Goal: Information Seeking & Learning: Learn about a topic

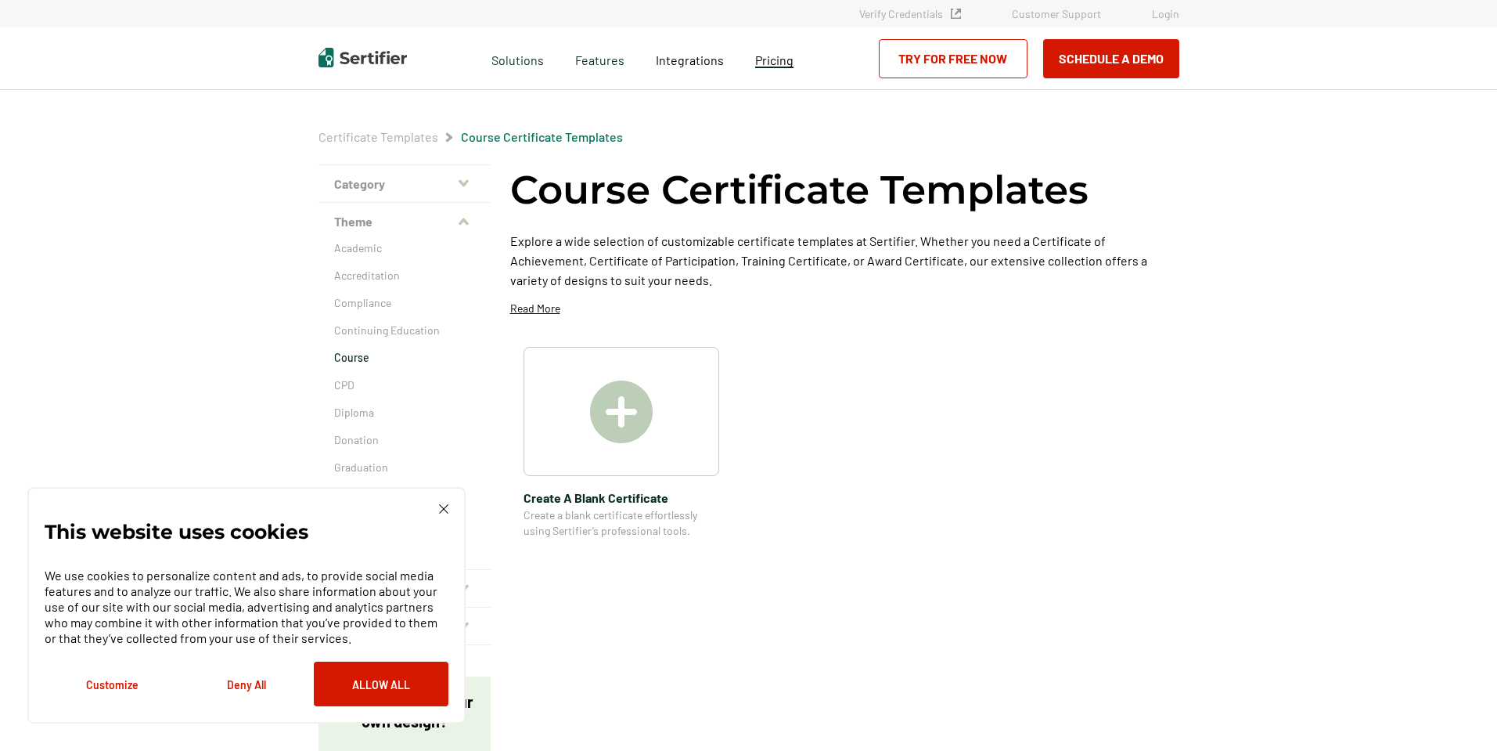
click at [771, 68] on link "Pricing" at bounding box center [774, 59] width 38 height 20
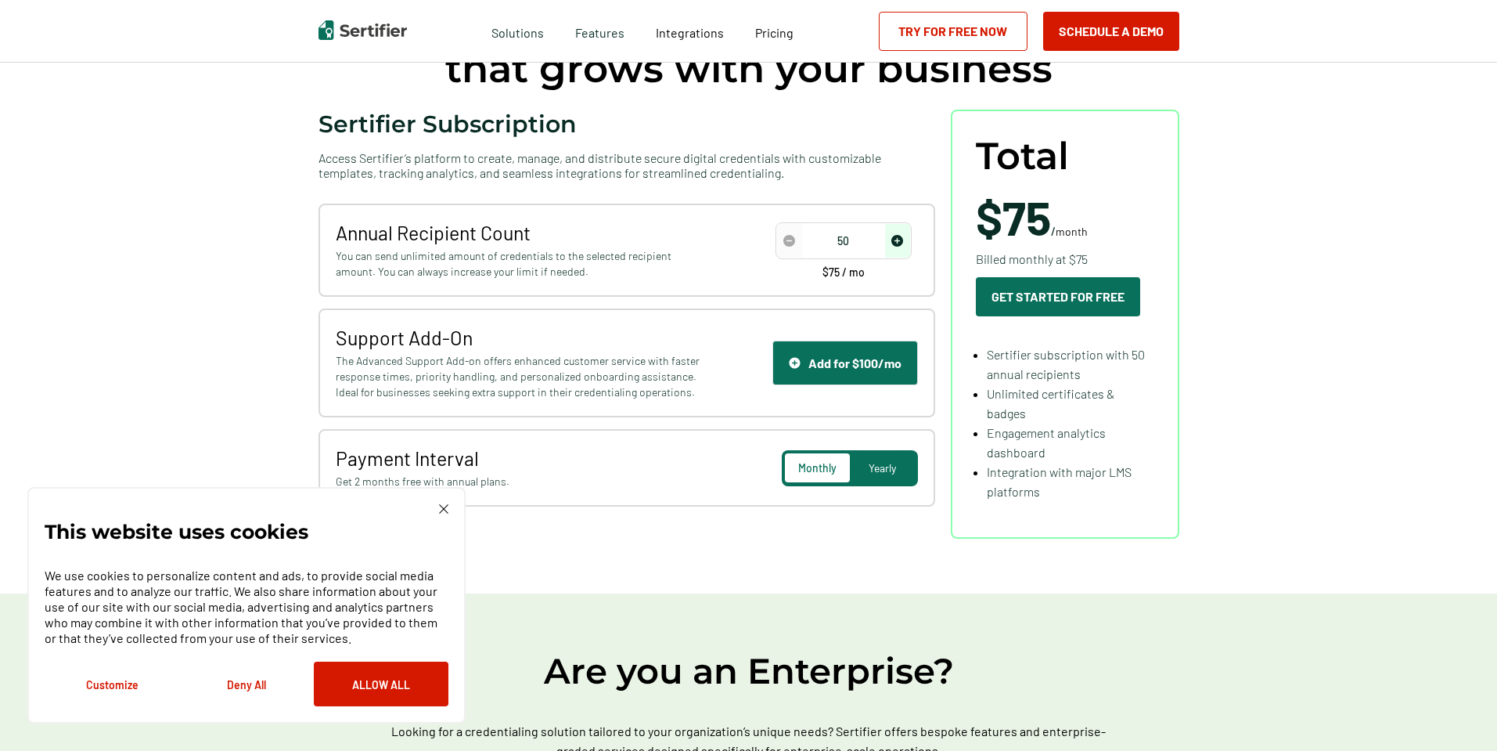
scroll to position [157, 0]
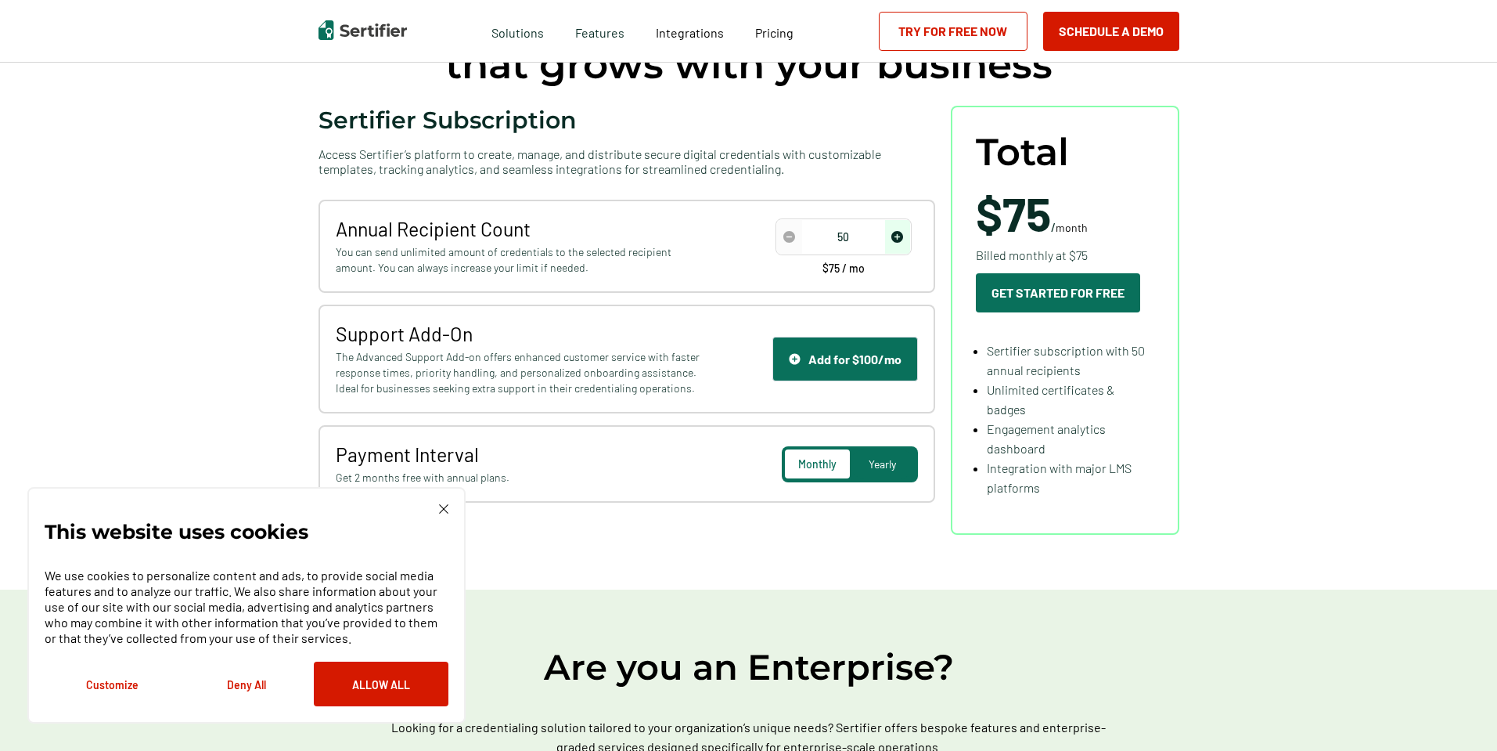
click at [461, 362] on span "The Advanced Support Add-on offers enhanced customer service with faster respon…" at bounding box center [520, 372] width 369 height 47
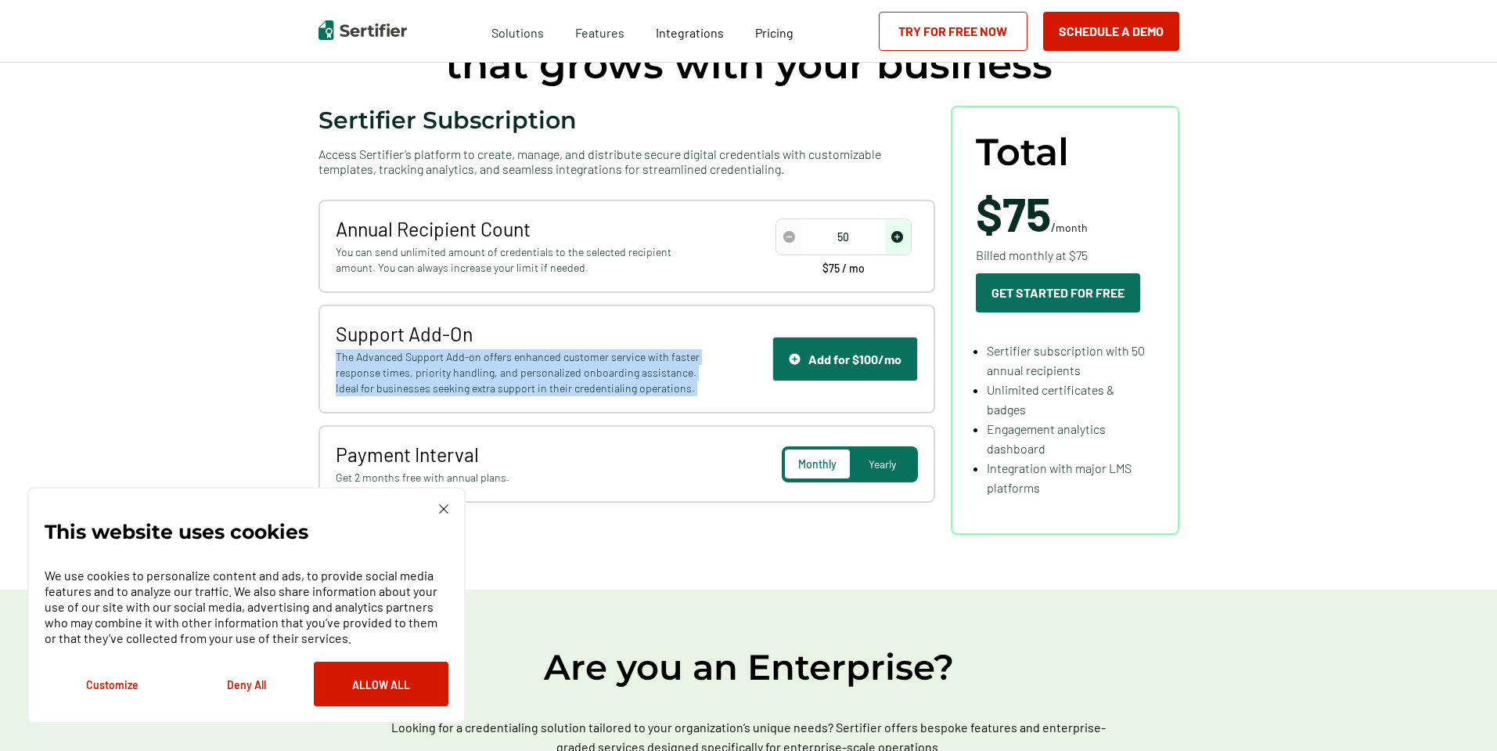
click at [461, 362] on span "The Advanced Support Add-on offers enhanced customer service with faster respon…" at bounding box center [520, 372] width 369 height 47
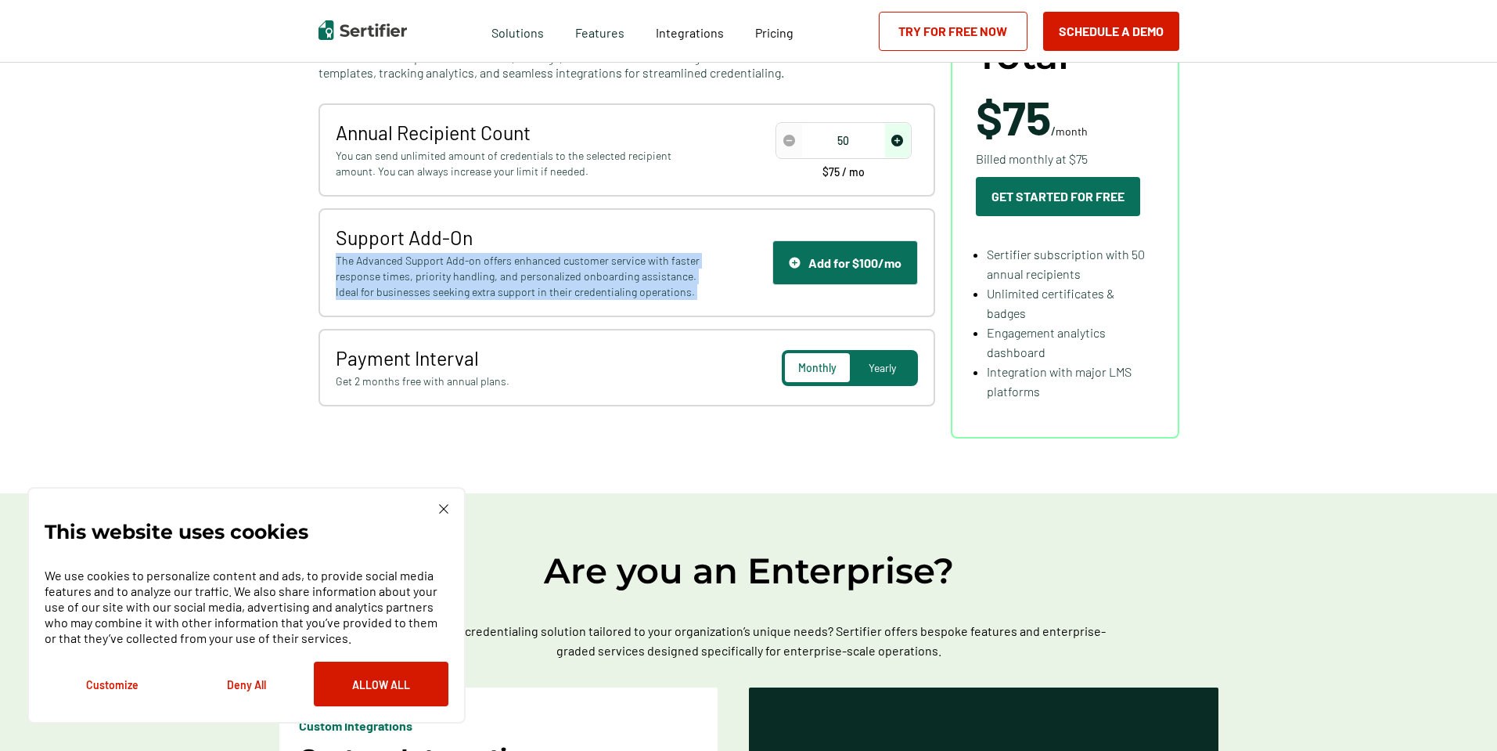
scroll to position [391, 0]
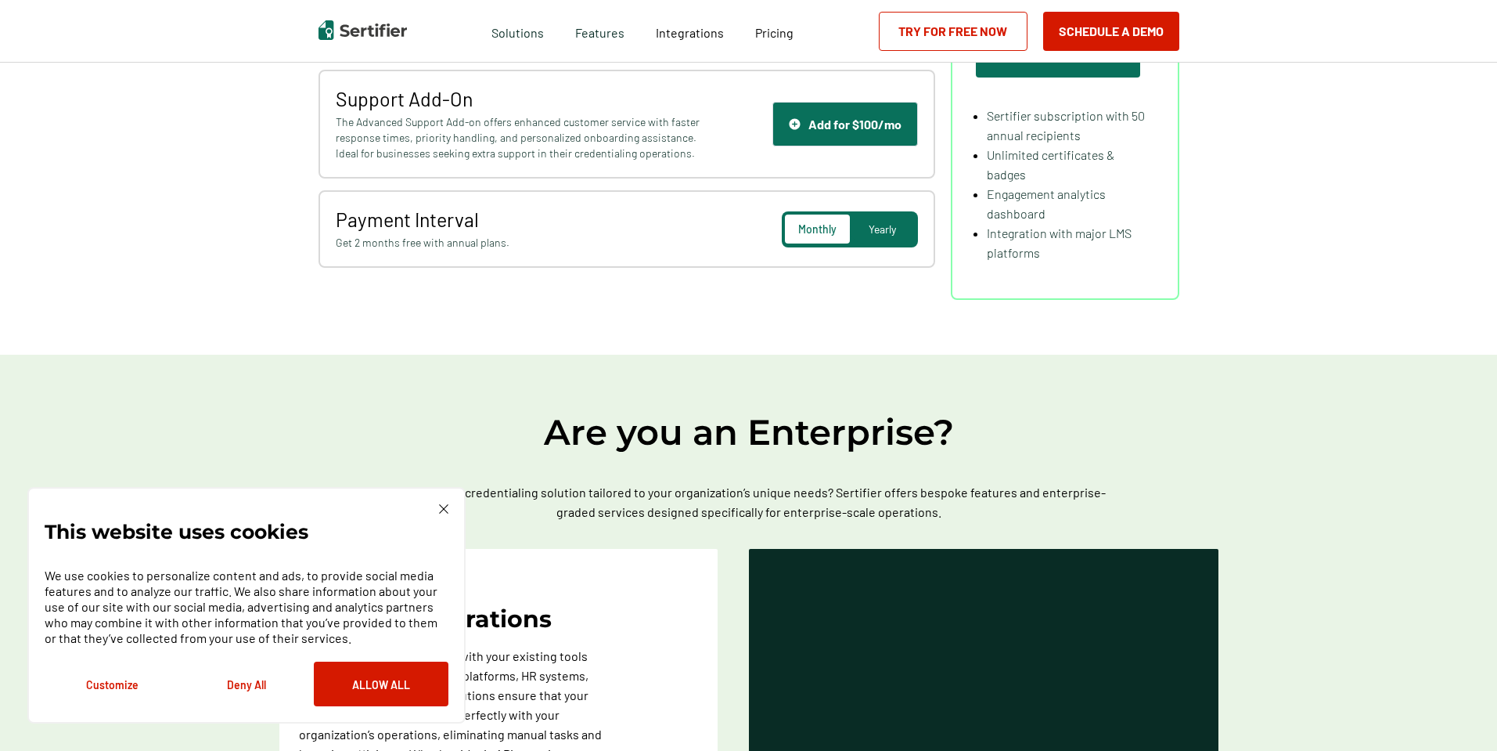
click at [463, 239] on span "Get 2 months free with annual plans." at bounding box center [520, 243] width 369 height 16
click at [509, 239] on span "Get 2 months free with annual plans." at bounding box center [520, 243] width 369 height 16
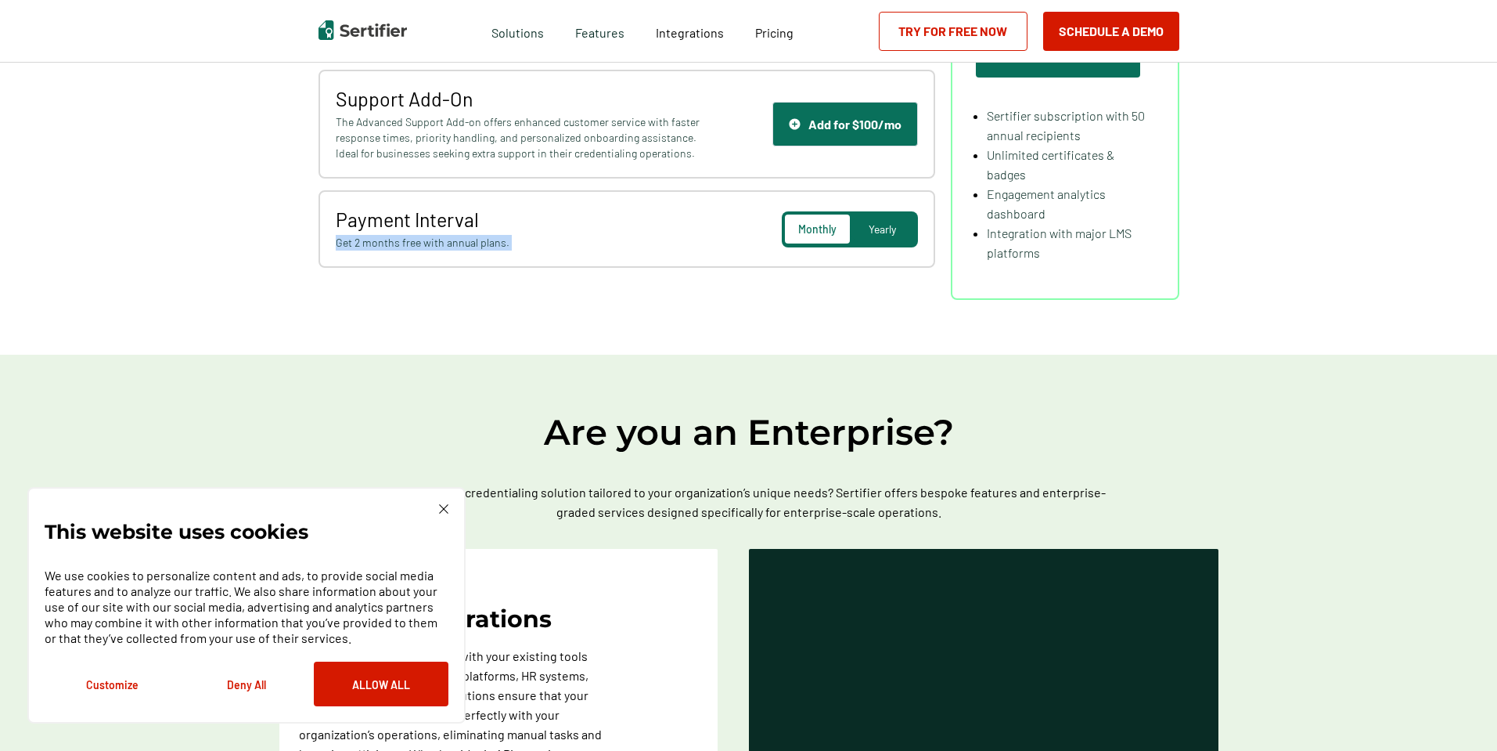
click at [509, 239] on span "Get 2 months free with annual plans." at bounding box center [520, 243] width 369 height 16
click at [436, 239] on span "Get 2 months free with annual plans." at bounding box center [520, 243] width 369 height 16
click at [542, 239] on span "Get 2 months free with annual plans." at bounding box center [520, 243] width 369 height 16
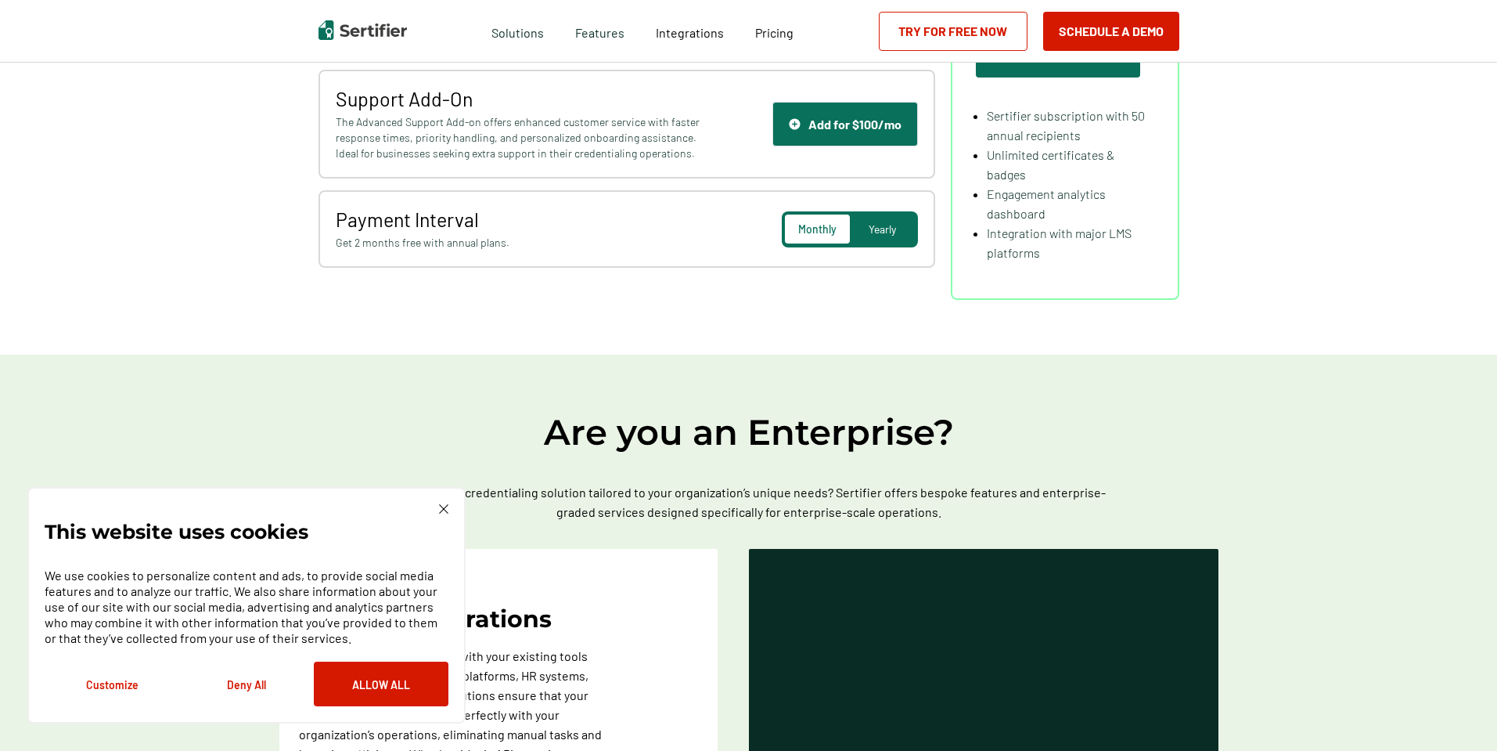
click at [542, 239] on span "Get 2 months free with annual plans." at bounding box center [520, 243] width 369 height 16
click at [479, 242] on span "Get 2 months free with annual plans." at bounding box center [520, 243] width 369 height 16
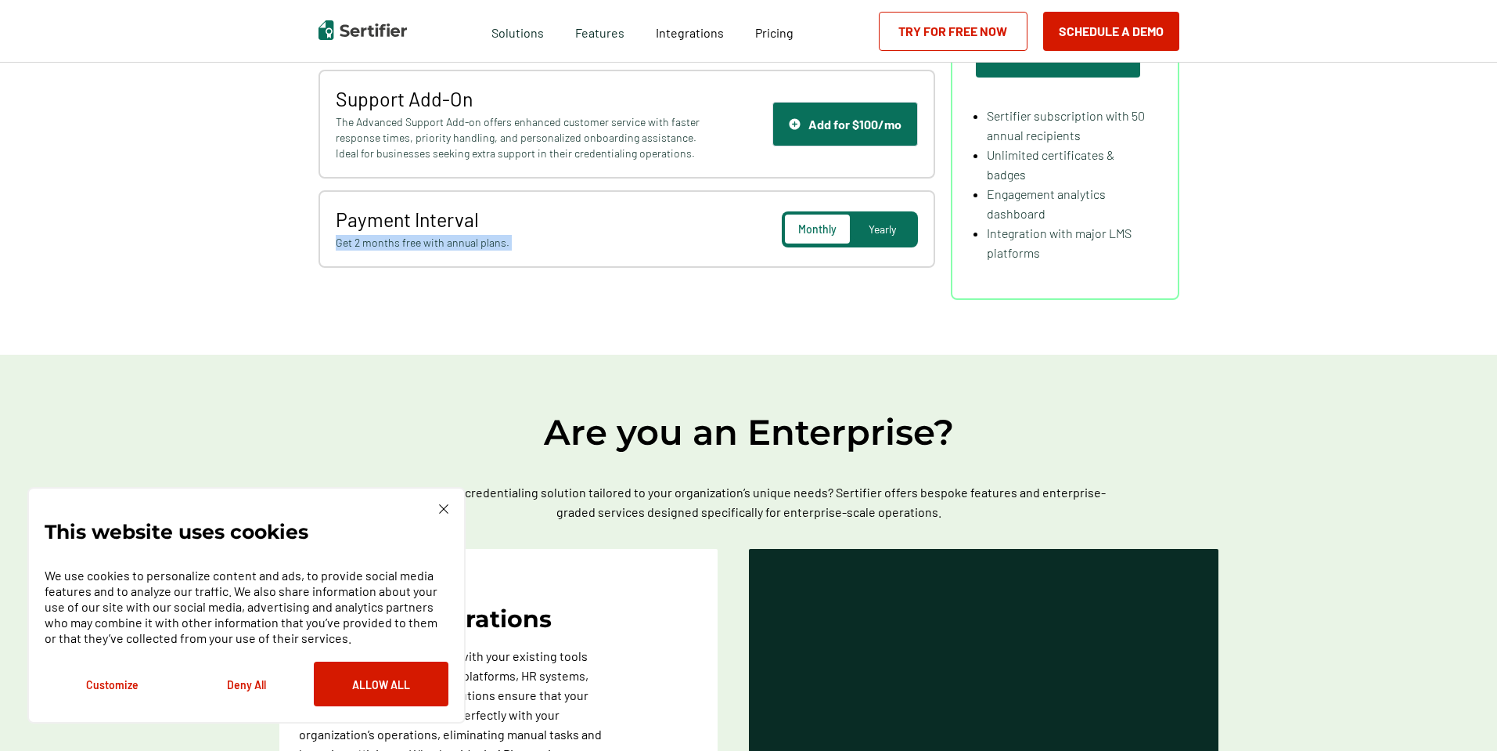
click at [626, 282] on div "Sertifier Subscription Access Sertifier’s platform to create, manage, and distr…" at bounding box center [749, 85] width 861 height 429
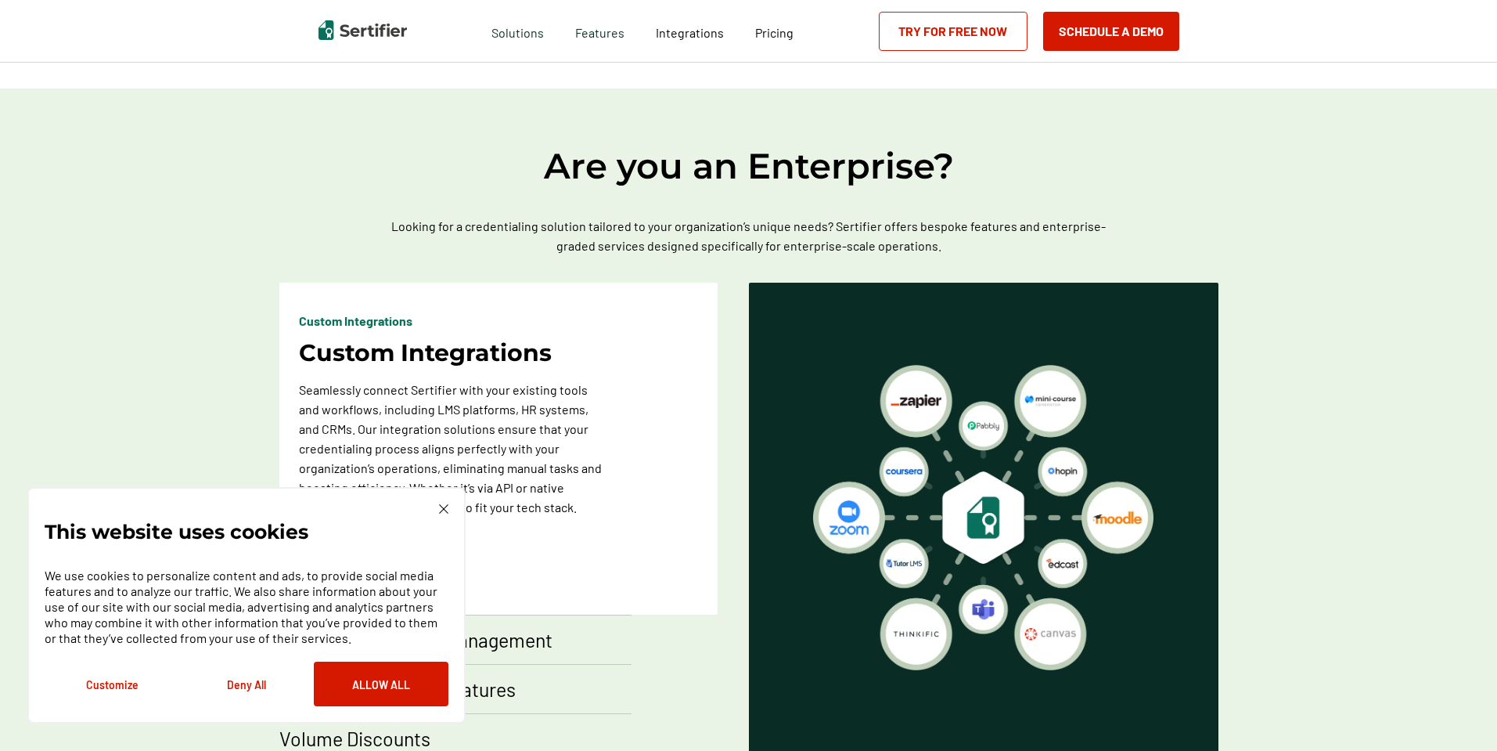
scroll to position [861, 0]
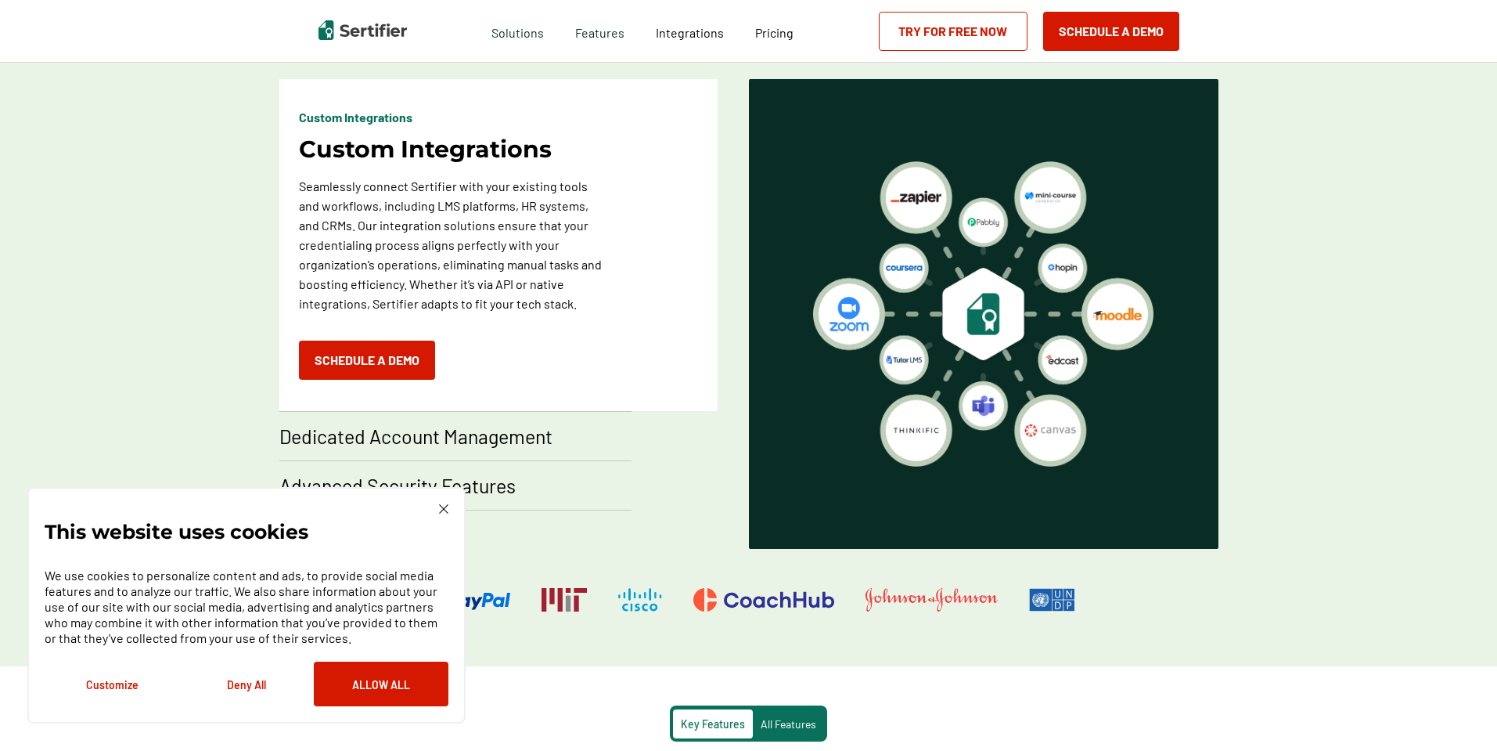
click at [985, 305] on img at bounding box center [983, 313] width 340 height 305
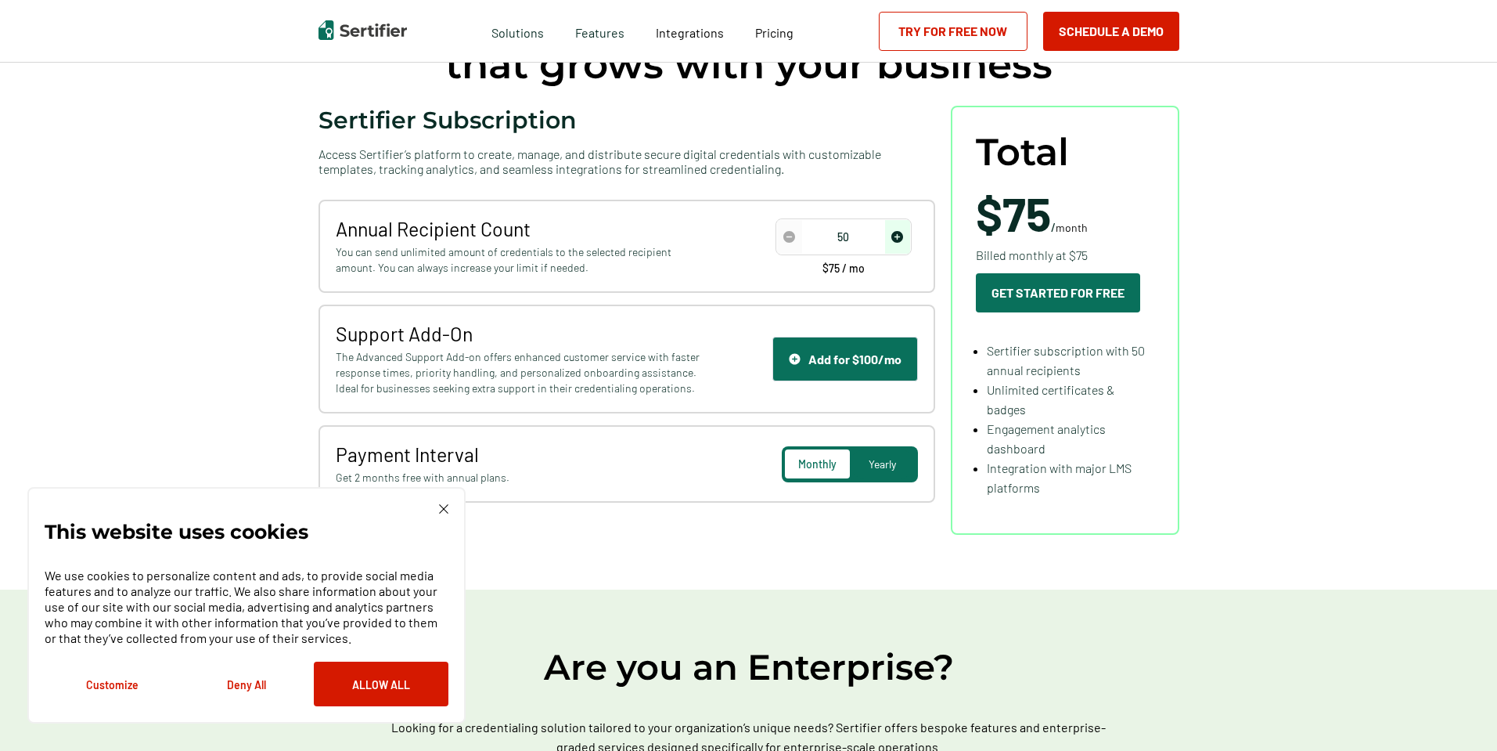
scroll to position [0, 0]
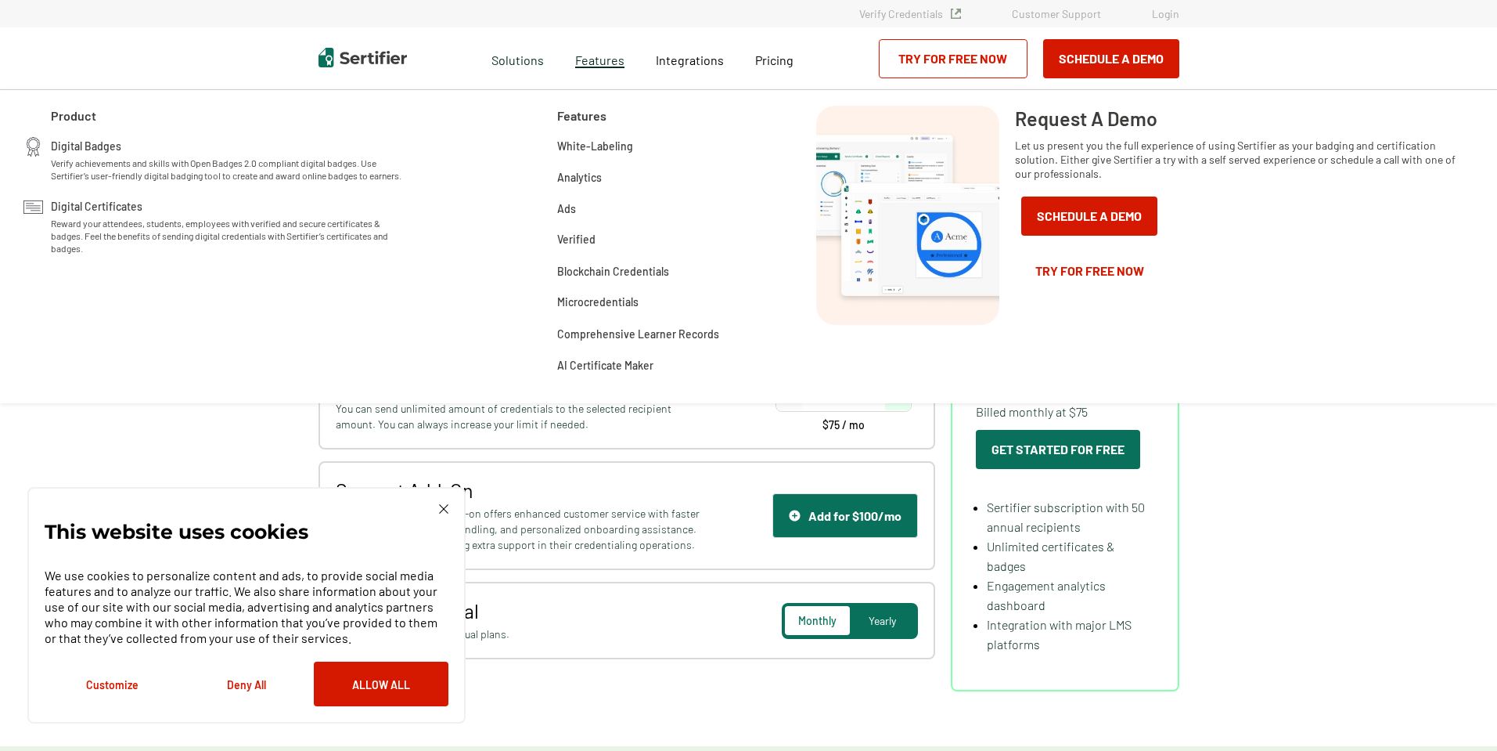
click at [610, 56] on span "Features" at bounding box center [599, 59] width 49 height 20
click at [600, 59] on span "Features" at bounding box center [599, 59] width 49 height 20
